Goal: Communication & Community: Answer question/provide support

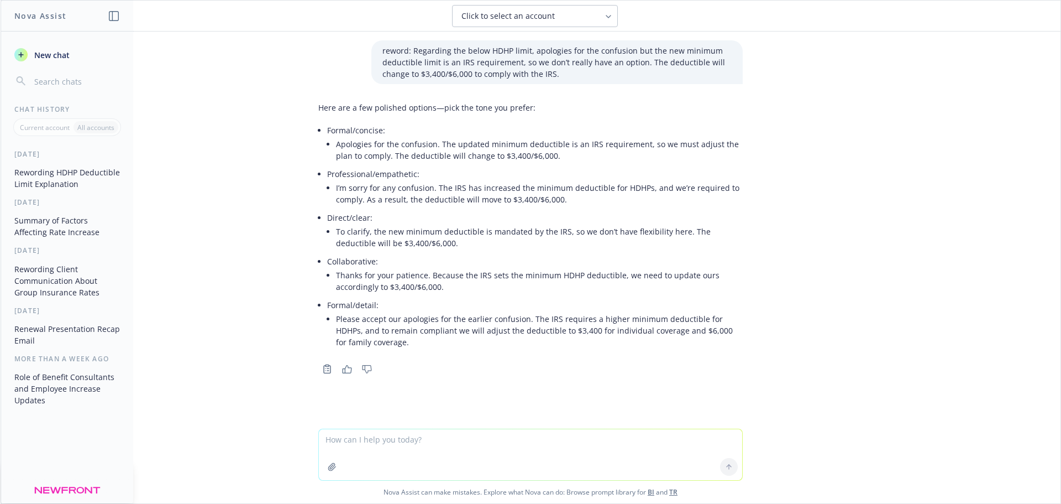
click at [407, 438] on textarea at bounding box center [530, 454] width 423 height 51
type textarea "n"
paste textarea "Hope you had a nice weekend. MoO confirmed that for the STD option, there is no…"
type textarea "reword: Hope you had a nice weekend. MoO confirmed that for the STD option, the…"
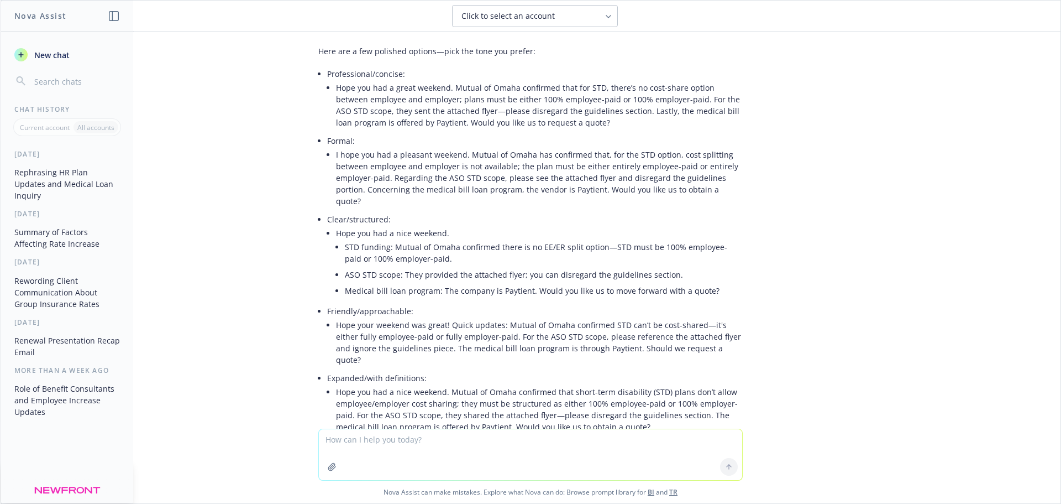
scroll to position [430, 0]
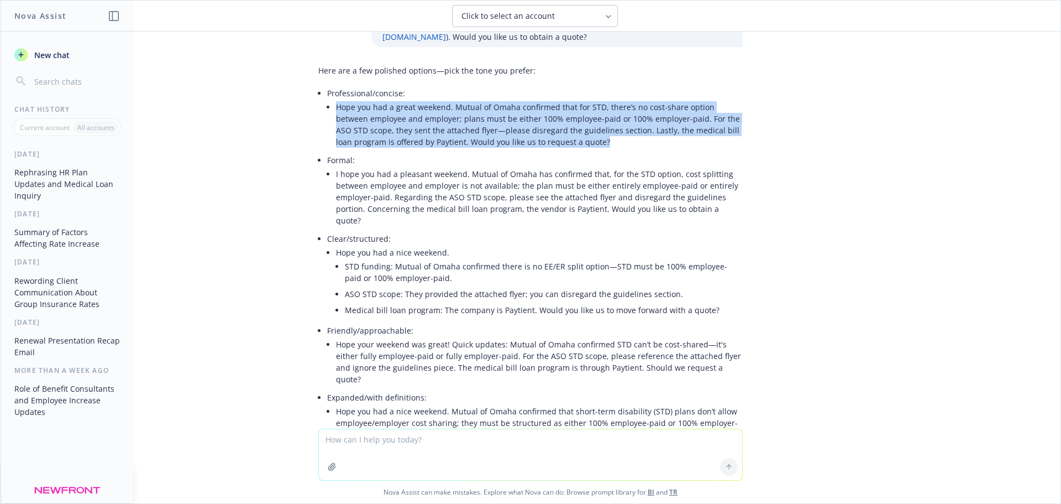
drag, startPoint x: 329, startPoint y: 106, endPoint x: 561, endPoint y: 138, distance: 234.3
click at [561, 138] on li "Hope you had a great weekend. Mutual of Omaha confirmed that for STD, there’s n…" at bounding box center [539, 124] width 407 height 51
copy li "Hope you had a great weekend. Mutual of Omaha confirmed that for STD, there’s n…"
